Goal: Find specific page/section: Find specific page/section

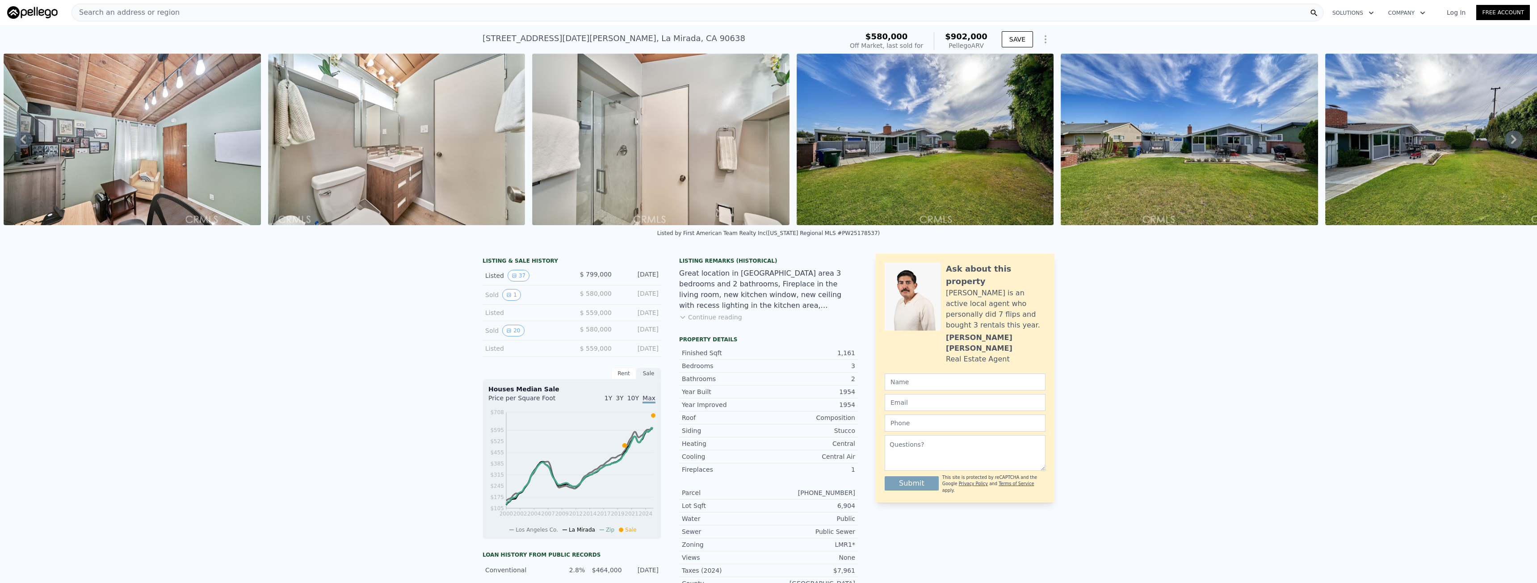
scroll to position [0, 8655]
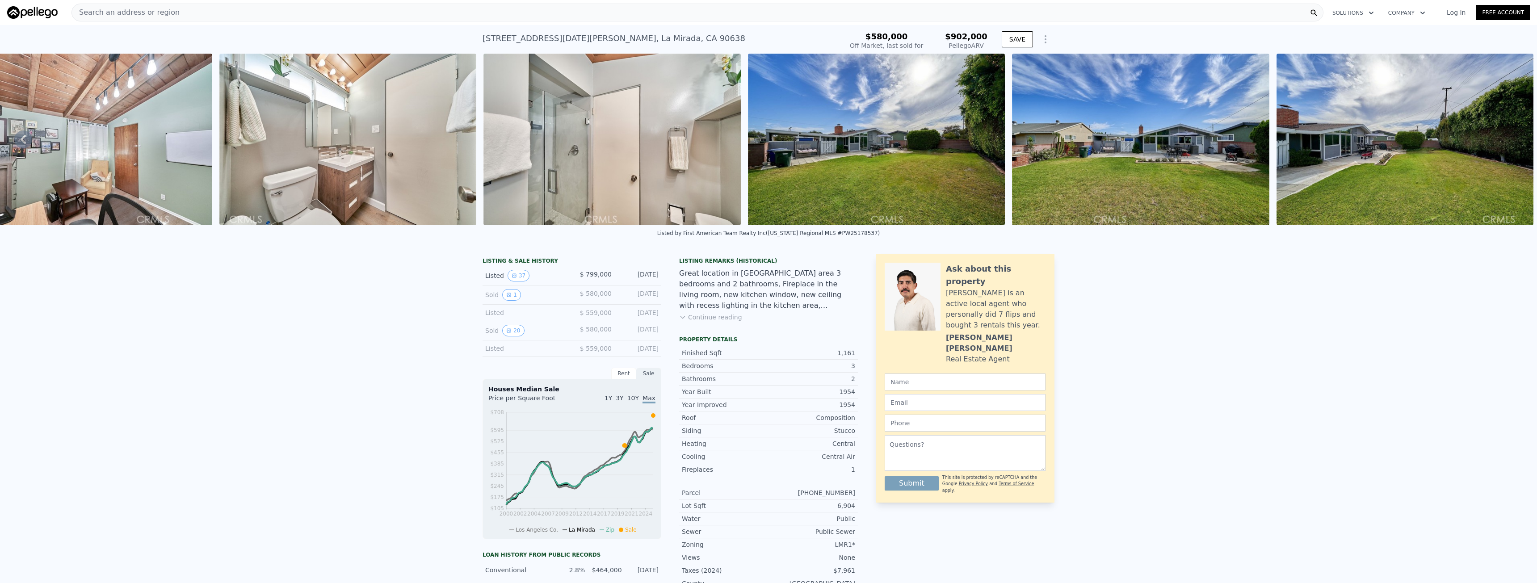
click at [1206, 172] on img at bounding box center [1140, 140] width 257 height 172
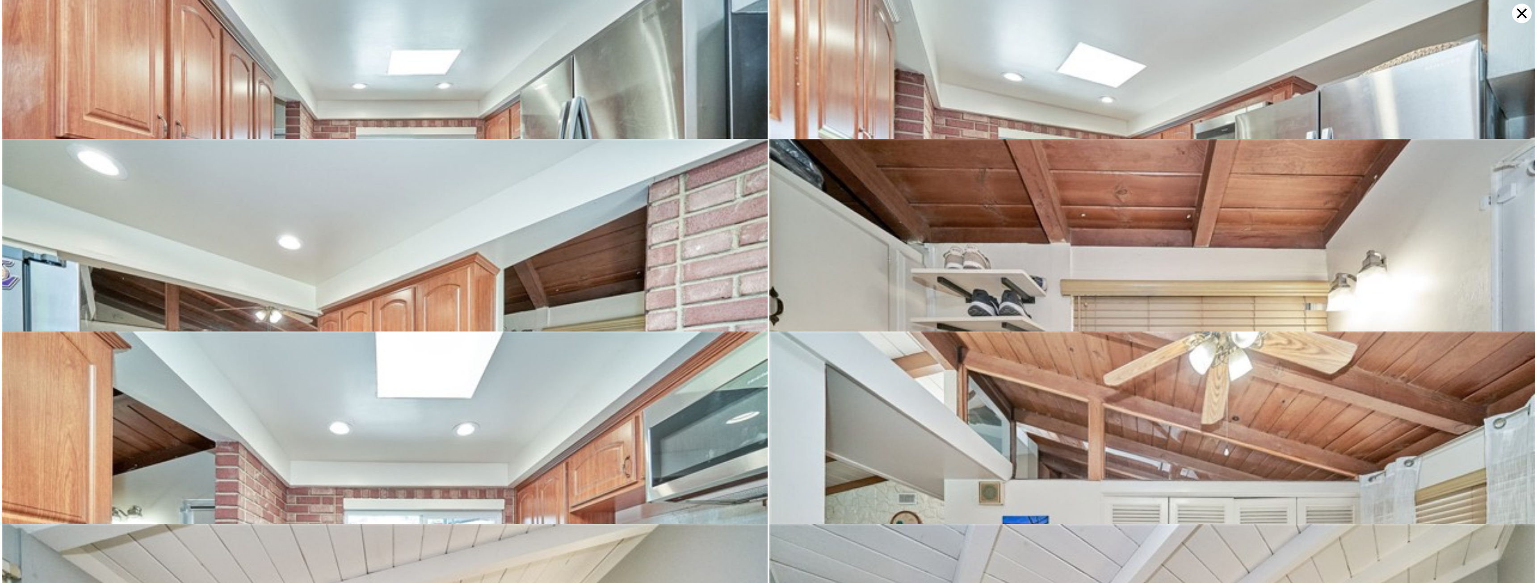
scroll to position [1540, 0]
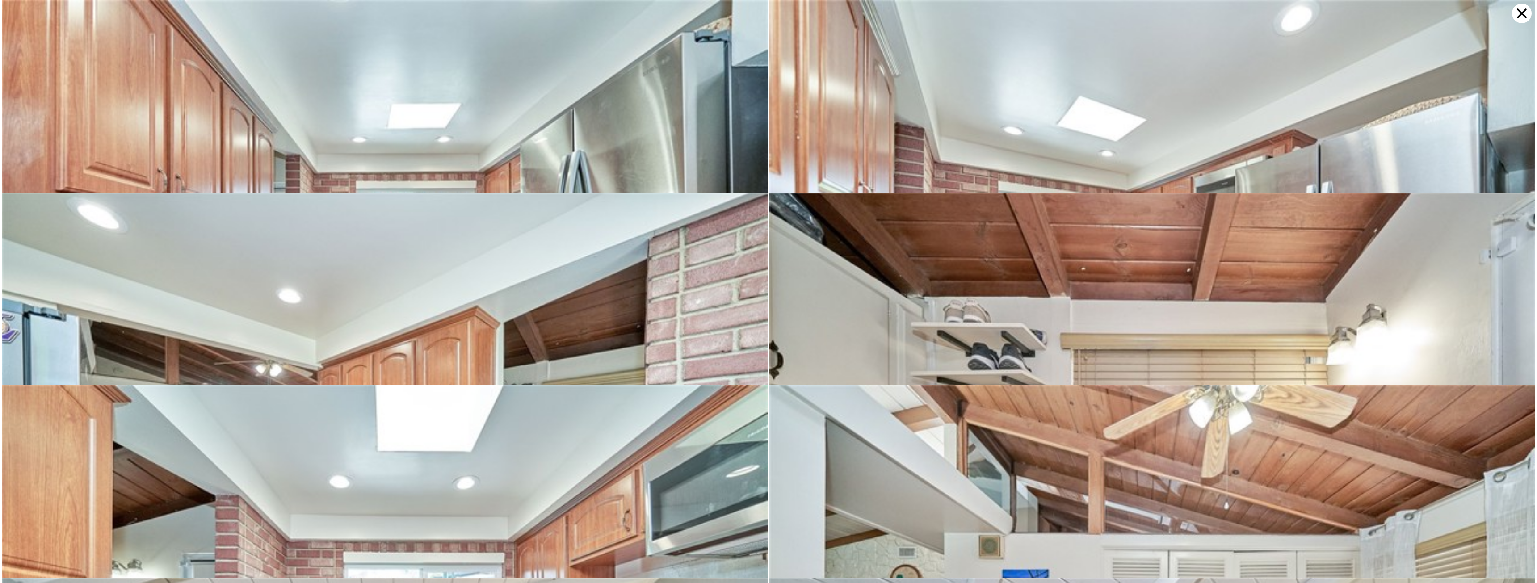
click at [1523, 9] on icon at bounding box center [1522, 14] width 20 height 20
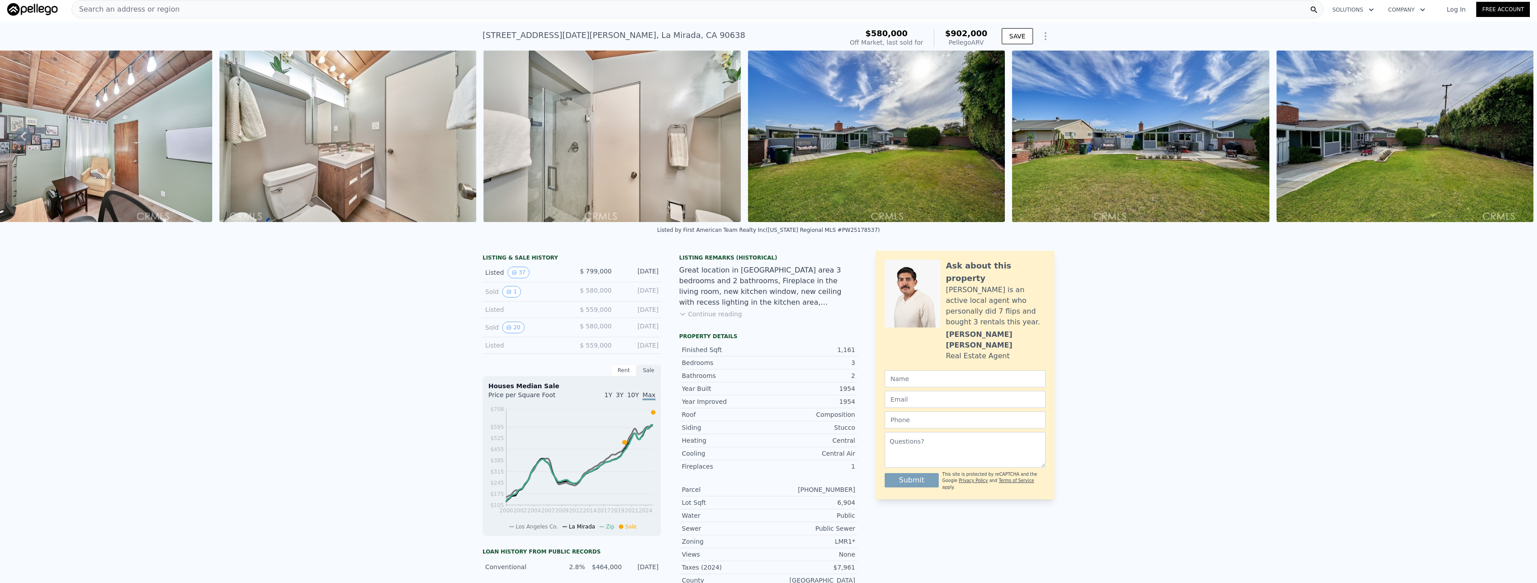
scroll to position [0, 0]
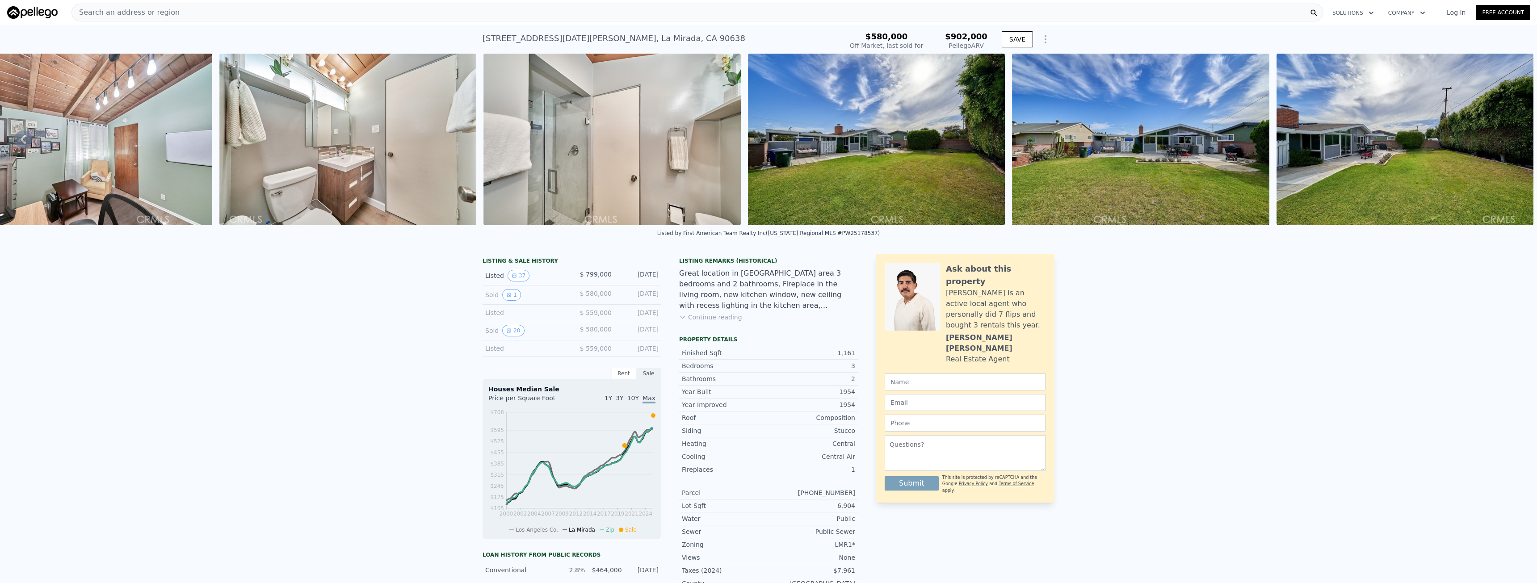
click at [198, 184] on img at bounding box center [83, 140] width 257 height 172
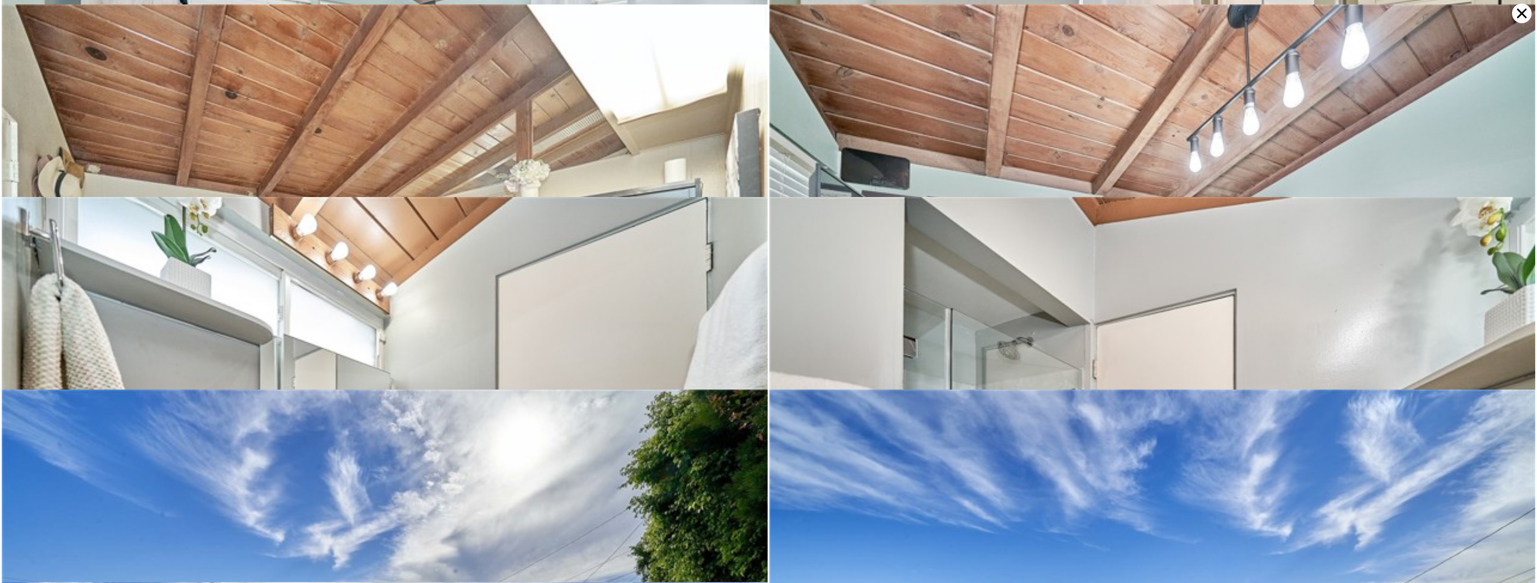
scroll to position [2888, 0]
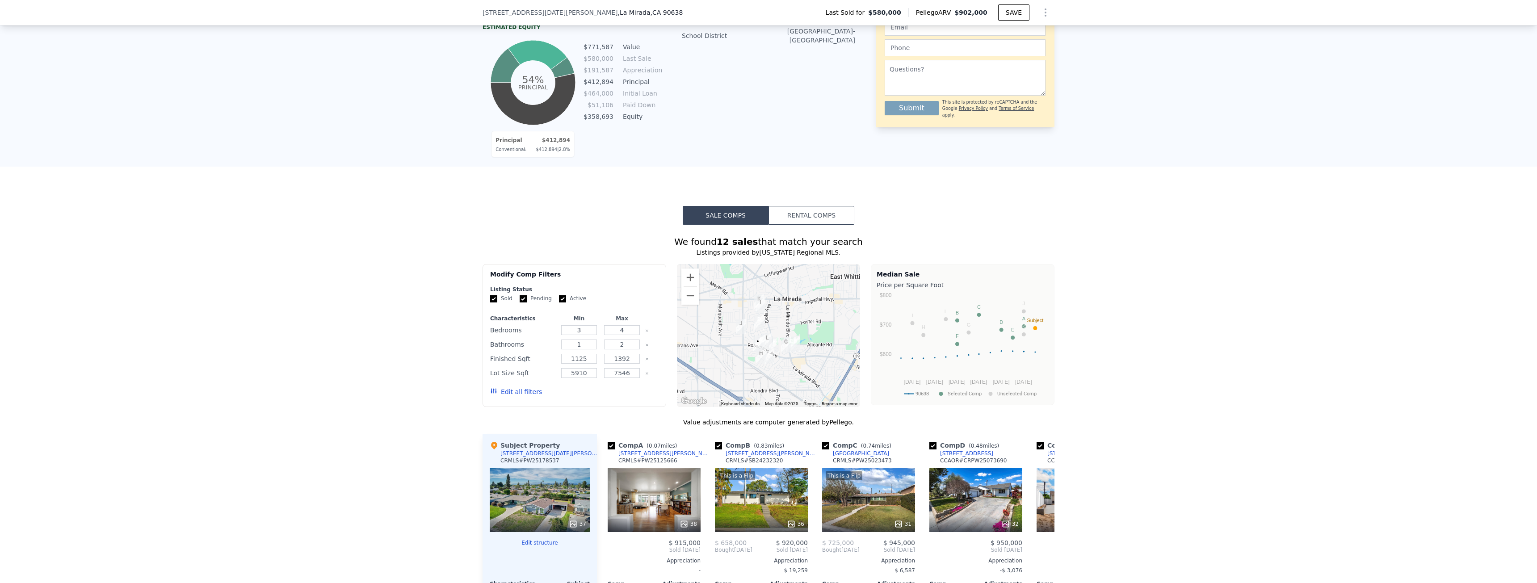
scroll to position [578, 0]
